Goal: Task Accomplishment & Management: Use online tool/utility

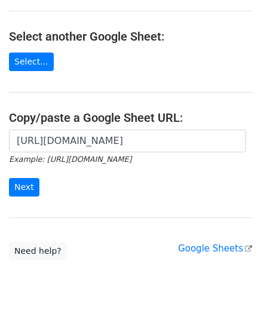
scroll to position [0, 267]
type input "[URL][DOMAIN_NAME]"
click at [26, 185] on input "Next" at bounding box center [24, 187] width 31 height 19
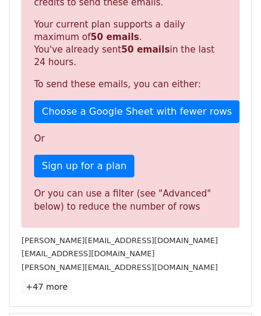
scroll to position [404, 0]
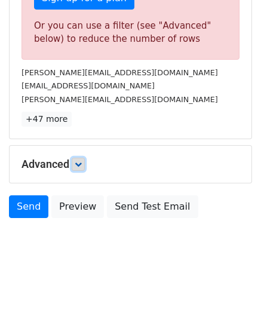
click at [81, 164] on icon at bounding box center [78, 164] width 7 height 7
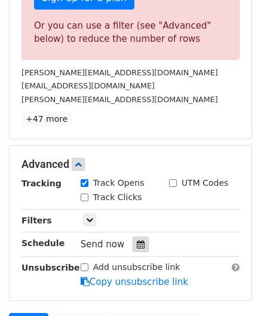
click at [137, 240] on icon at bounding box center [141, 244] width 8 height 8
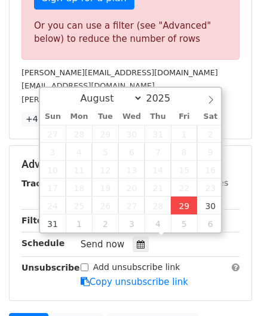
type input "2025-08-29 12:00"
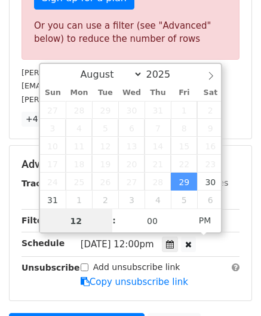
scroll to position [0, 0]
paste input "0"
type input "10"
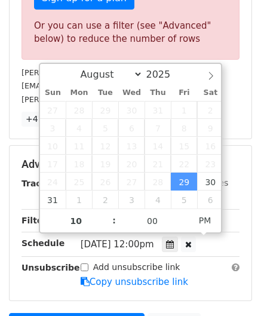
type input "2025-08-29 22:00"
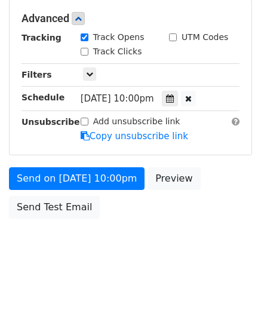
scroll to position [548, 0]
